Goal: Information Seeking & Learning: Learn about a topic

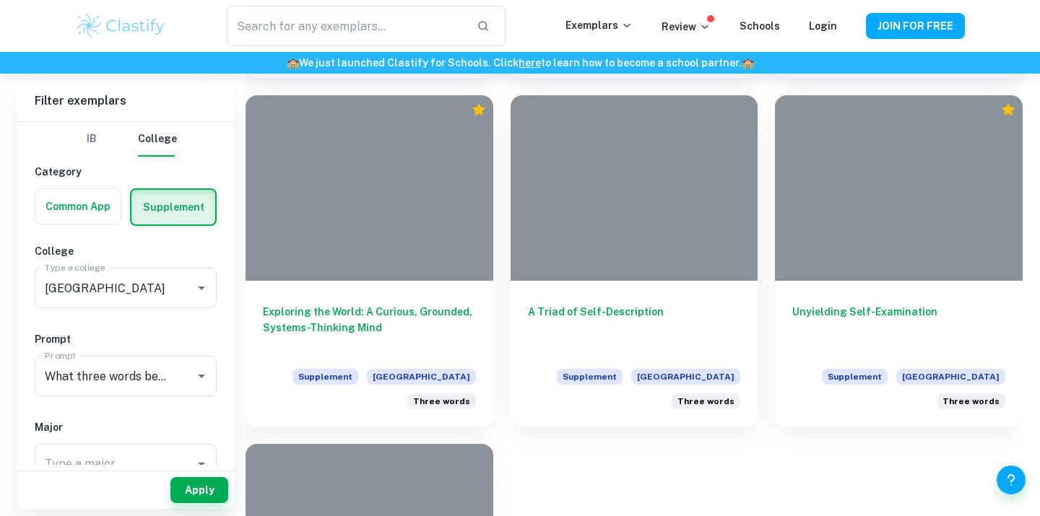
scroll to position [2066, 0]
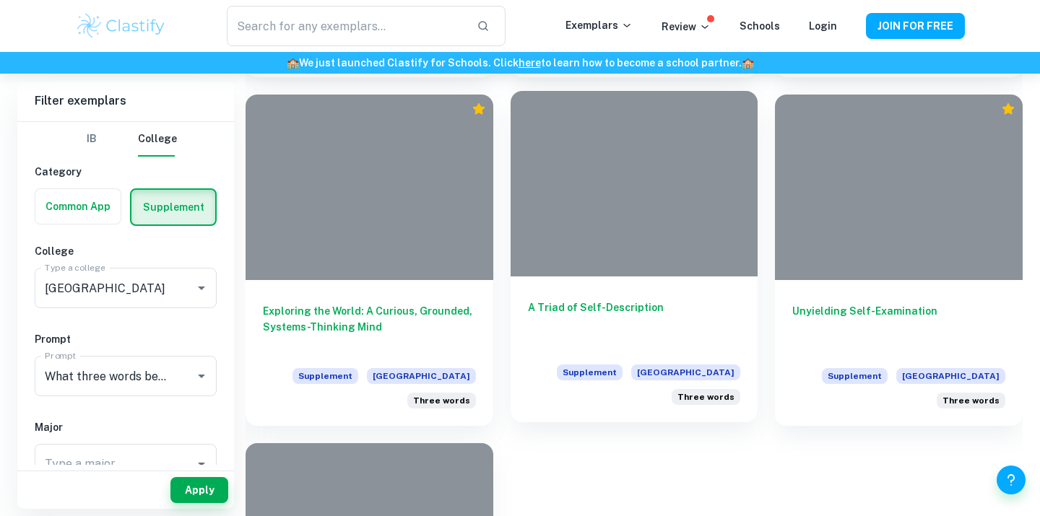
click at [562, 309] on h6 "A Triad of Self-Description" at bounding box center [634, 324] width 213 height 48
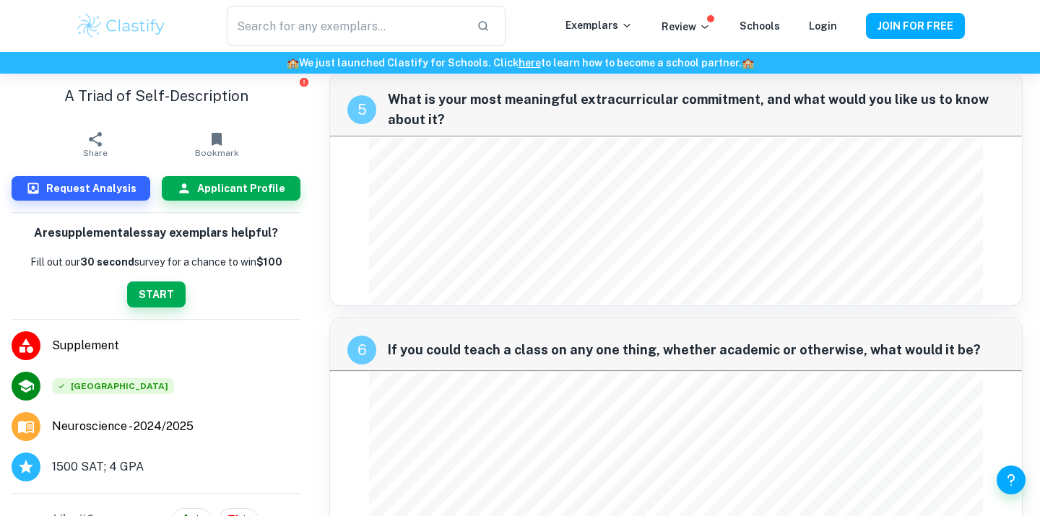
scroll to position [2076, 0]
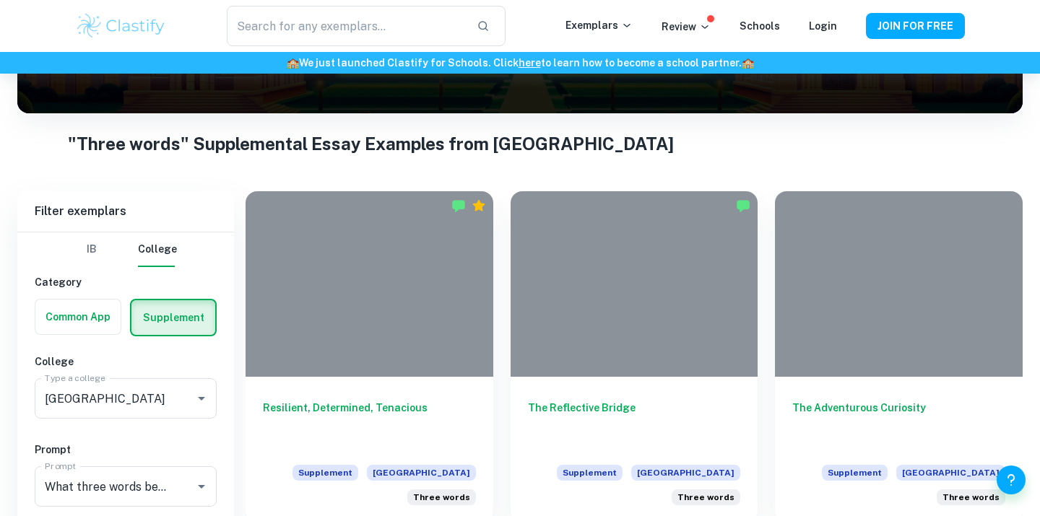
scroll to position [400, 0]
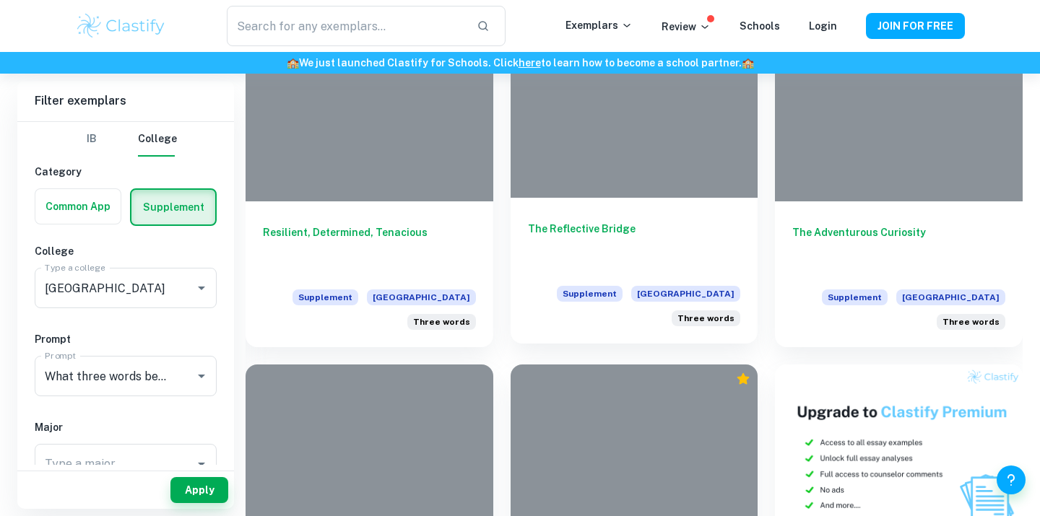
click at [625, 200] on div "The Reflective Bridge Supplement Brown University Three words" at bounding box center [635, 271] width 248 height 146
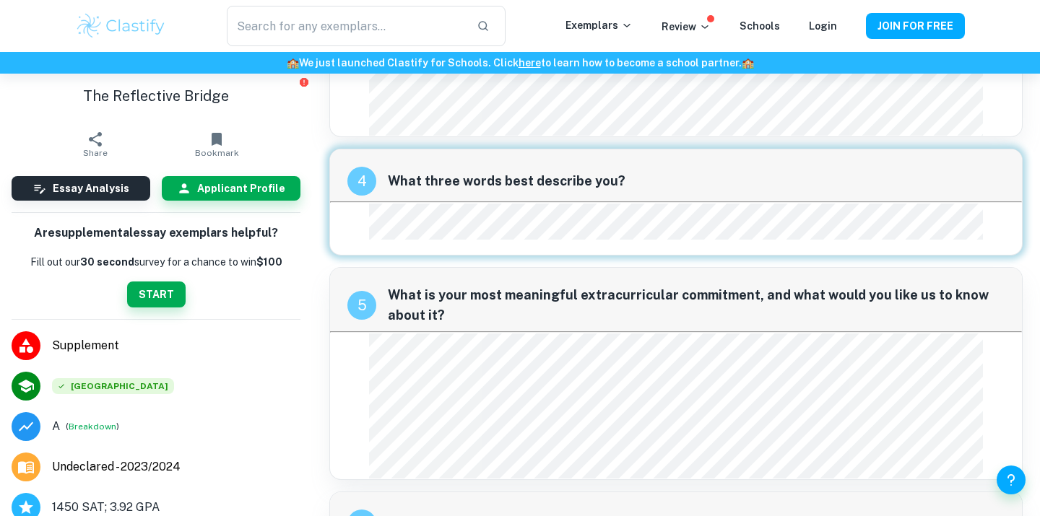
scroll to position [1517, 0]
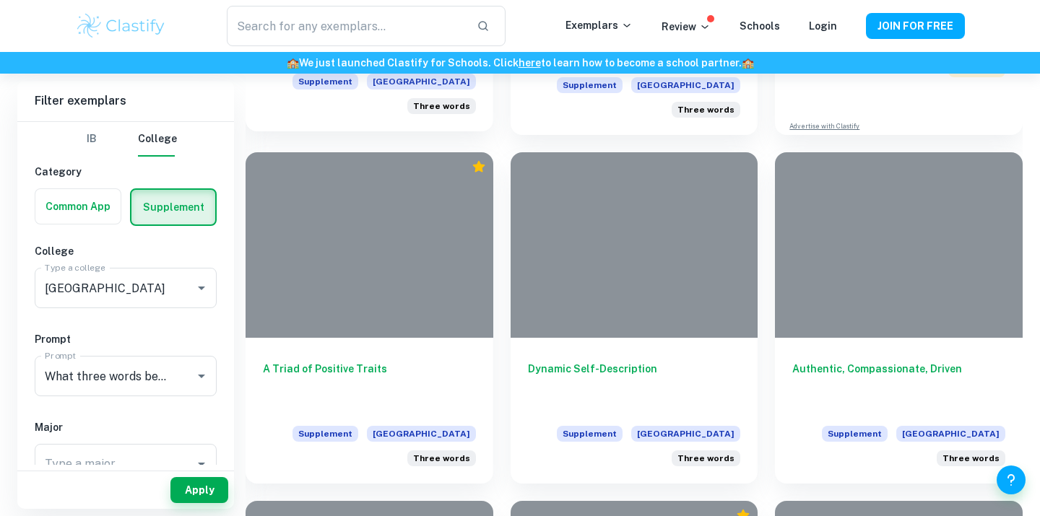
scroll to position [1116, 0]
